Goal: Information Seeking & Learning: Find specific fact

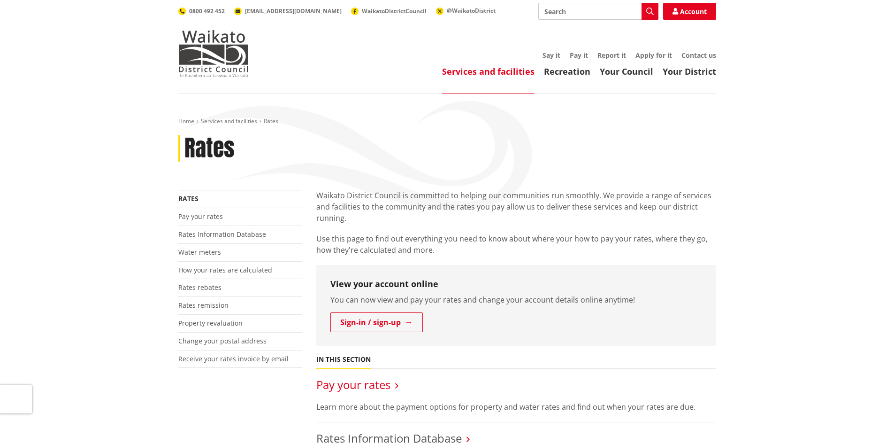
click at [378, 385] on link "Pay your rates" at bounding box center [353, 383] width 74 height 15
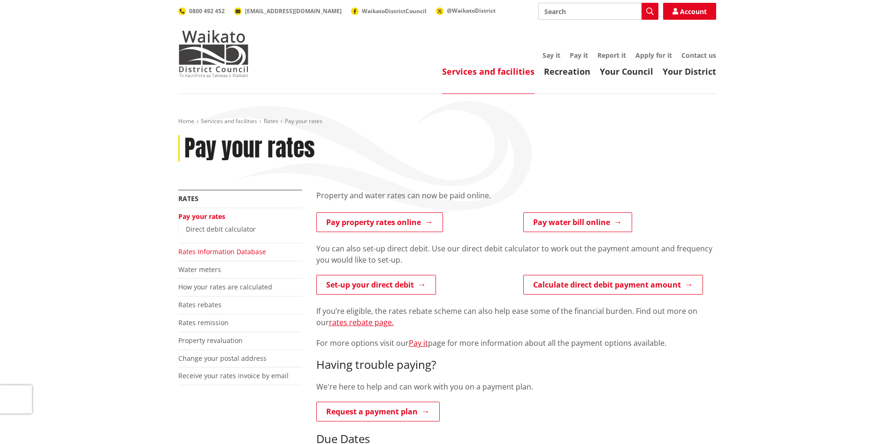
click at [219, 249] on link "Rates Information Database" at bounding box center [222, 251] width 88 height 9
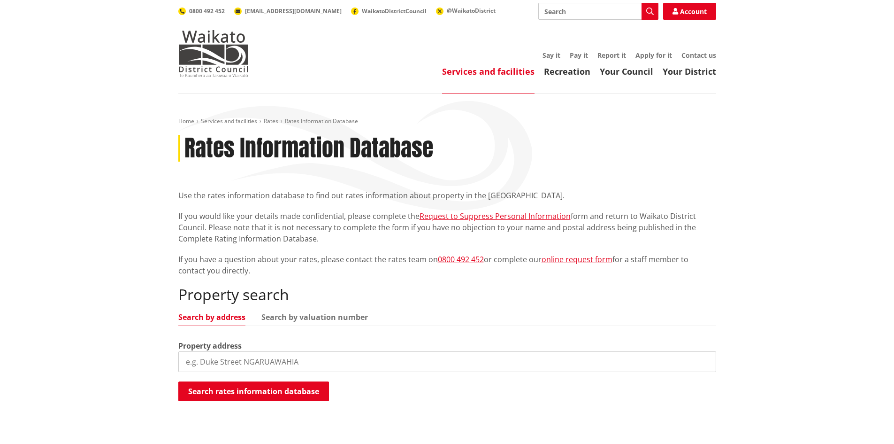
click at [262, 351] on input "search" at bounding box center [447, 361] width 538 height 21
click at [261, 360] on input "search" at bounding box center [447, 361] width 538 height 21
type input "126D Woodcock"
click at [303, 390] on button "Search rates information database" at bounding box center [253, 391] width 151 height 20
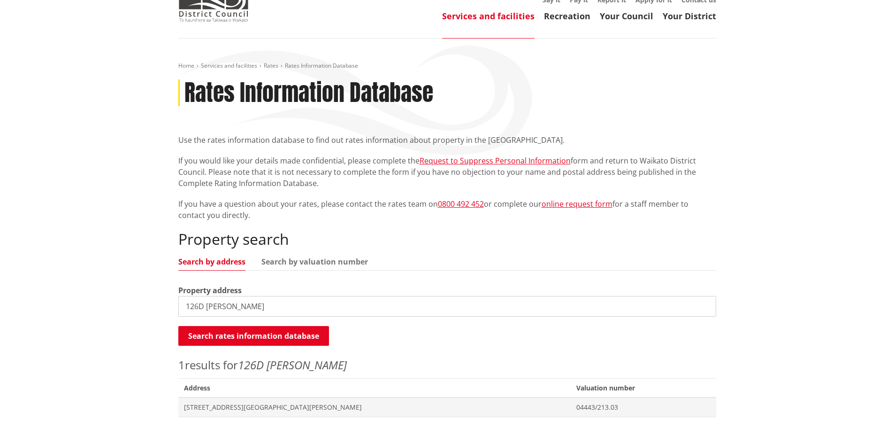
scroll to position [141, 0]
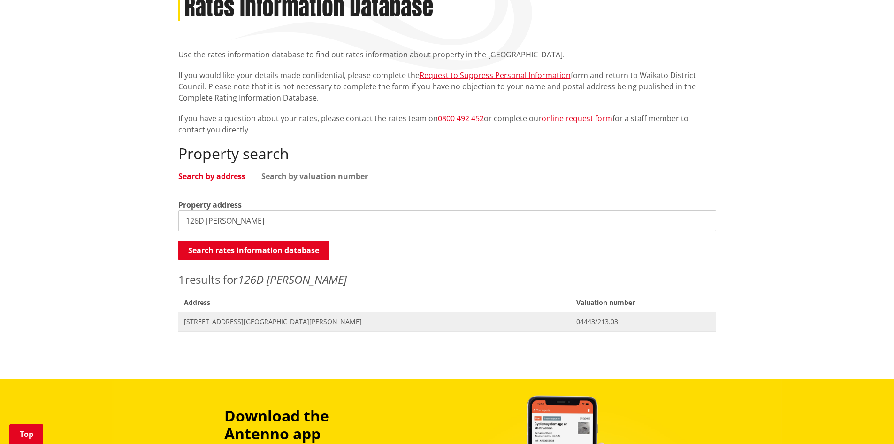
click at [291, 322] on span "126D Woodcock Road TAMAHERE" at bounding box center [375, 321] width 382 height 9
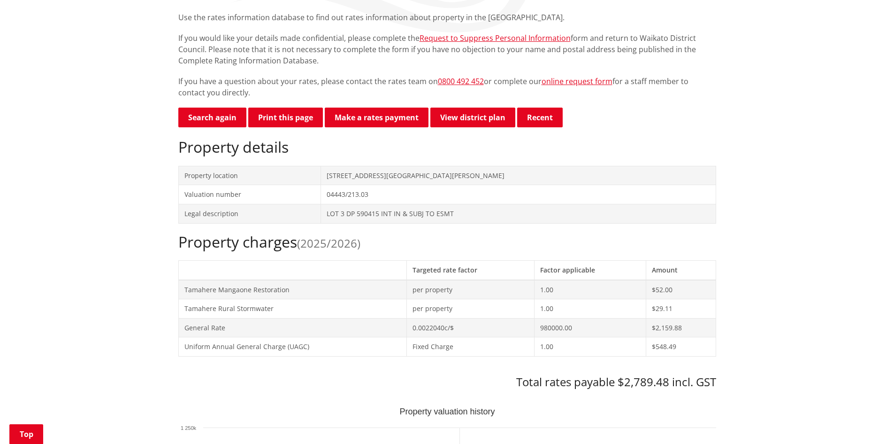
scroll to position [188, 0]
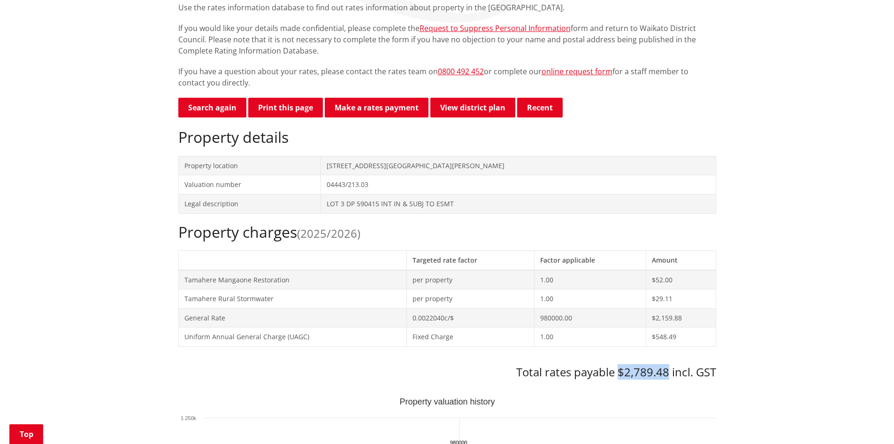
drag, startPoint x: 619, startPoint y: 373, endPoint x: 668, endPoint y: 371, distance: 49.3
click at [668, 371] on h3 "Total rates payable $2,789.48 incl. GST" at bounding box center [447, 372] width 538 height 14
copy h3 "$2,789.48"
